Goal: Information Seeking & Learning: Find specific page/section

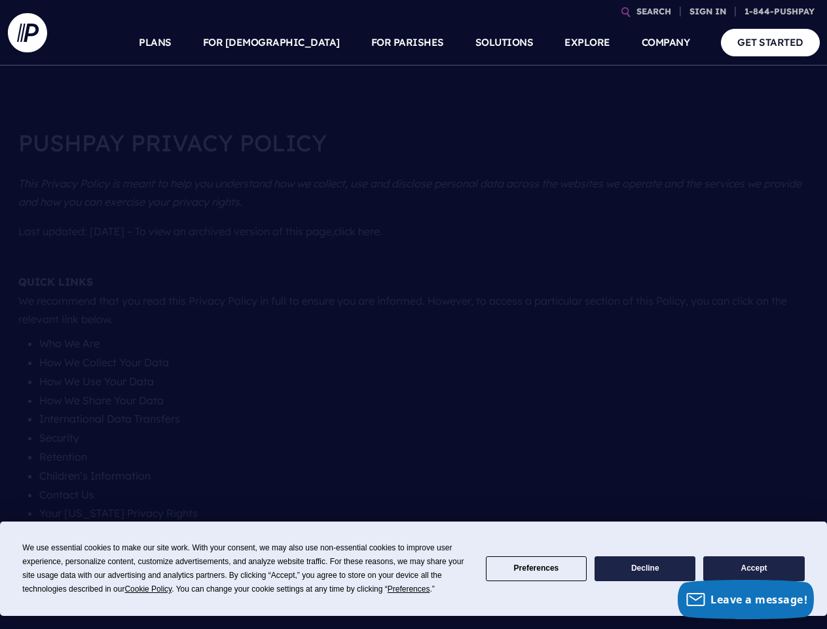
click at [413, 314] on p "QUICK LINKS We recommend that you read this Privacy Policy in full to ensure yo…" at bounding box center [413, 300] width 791 height 67
click at [151, 589] on span "Cookie Policy" at bounding box center [147, 588] width 47 height 9
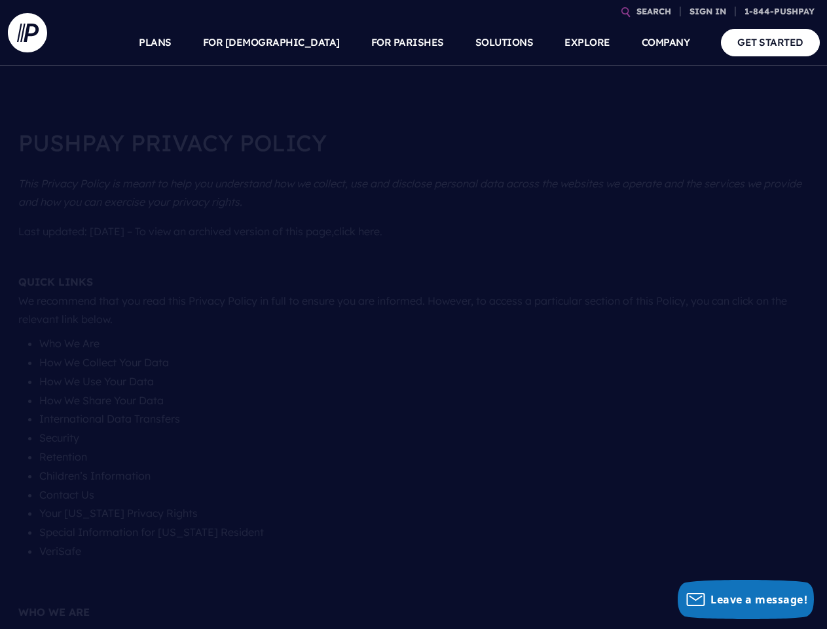
click at [653, 11] on link "SEARCH" at bounding box center [653, 11] width 45 height 23
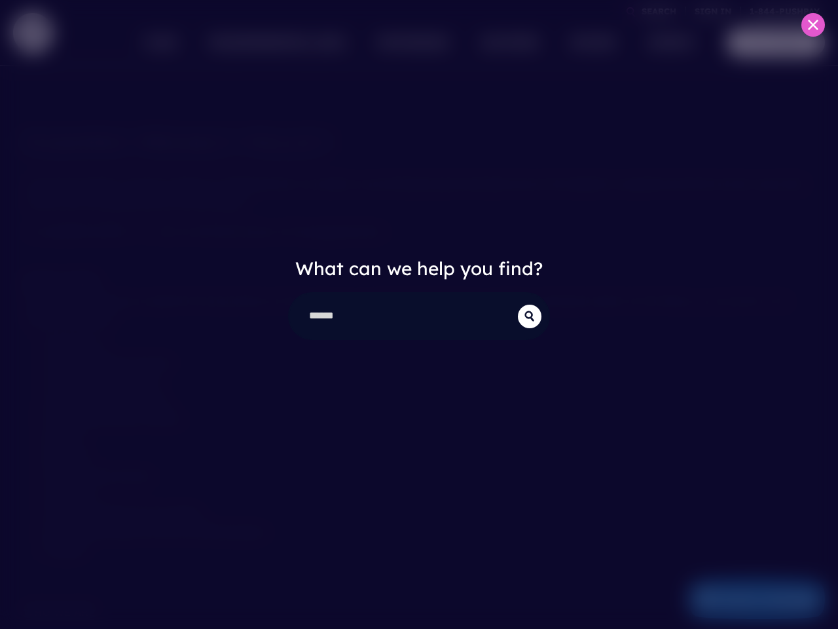
click at [708, 11] on div "What can we help you find?" at bounding box center [419, 314] width 838 height 629
click at [302, 43] on div "What can we help you find?" at bounding box center [419, 314] width 838 height 629
click at [407, 43] on div "What can we help you find?" at bounding box center [419, 314] width 838 height 629
